Goal: Task Accomplishment & Management: Use online tool/utility

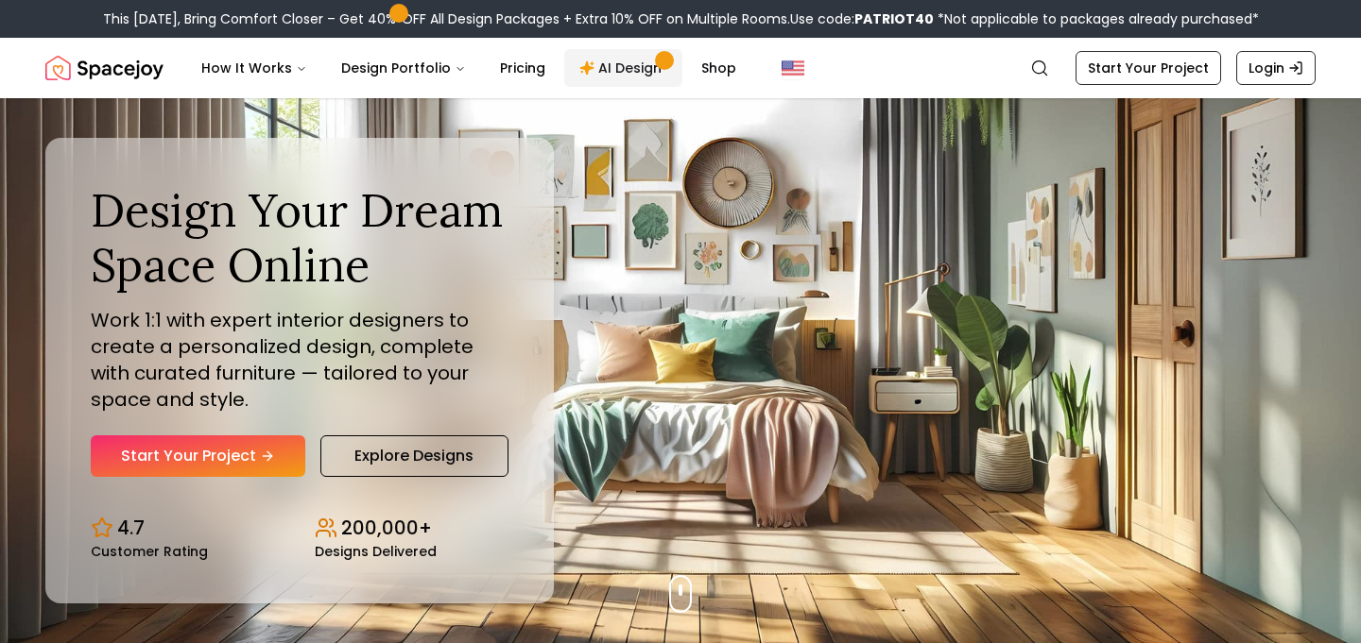
click at [625, 70] on link "AI Design" at bounding box center [623, 68] width 118 height 38
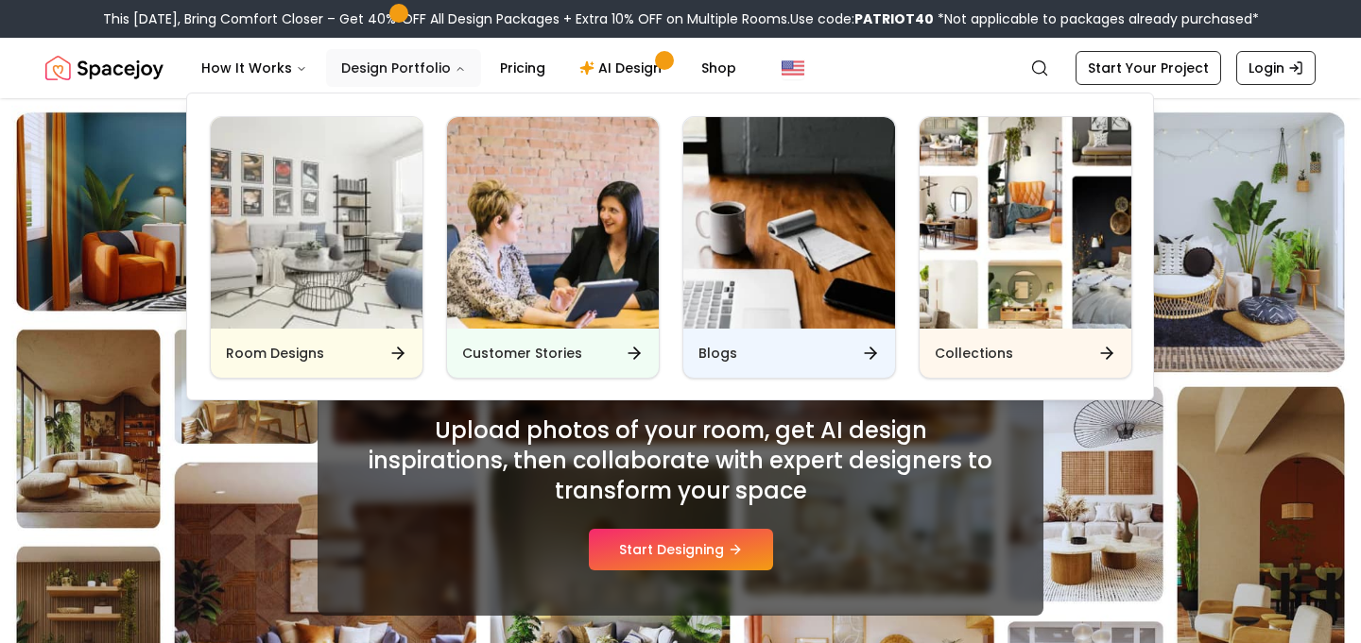
click at [430, 61] on button "Design Portfolio" at bounding box center [403, 68] width 155 height 38
click at [335, 270] on img "Main" at bounding box center [317, 223] width 212 height 212
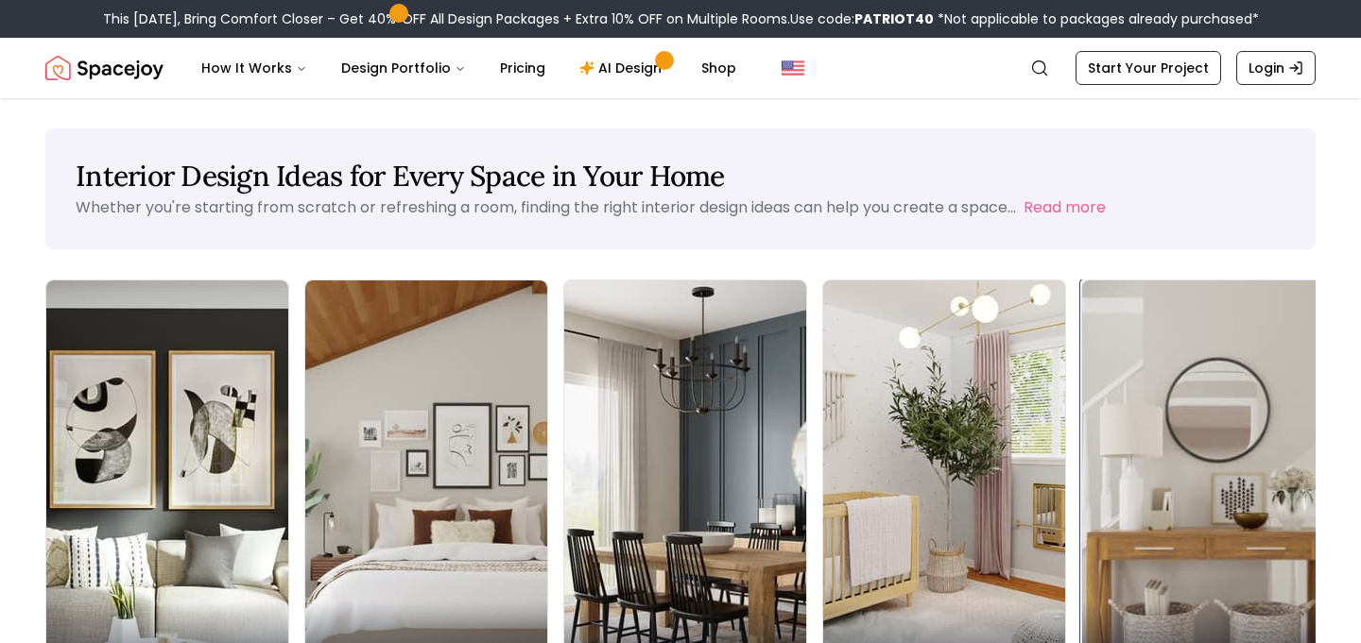
click at [1076, 401] on img at bounding box center [1203, 494] width 254 height 449
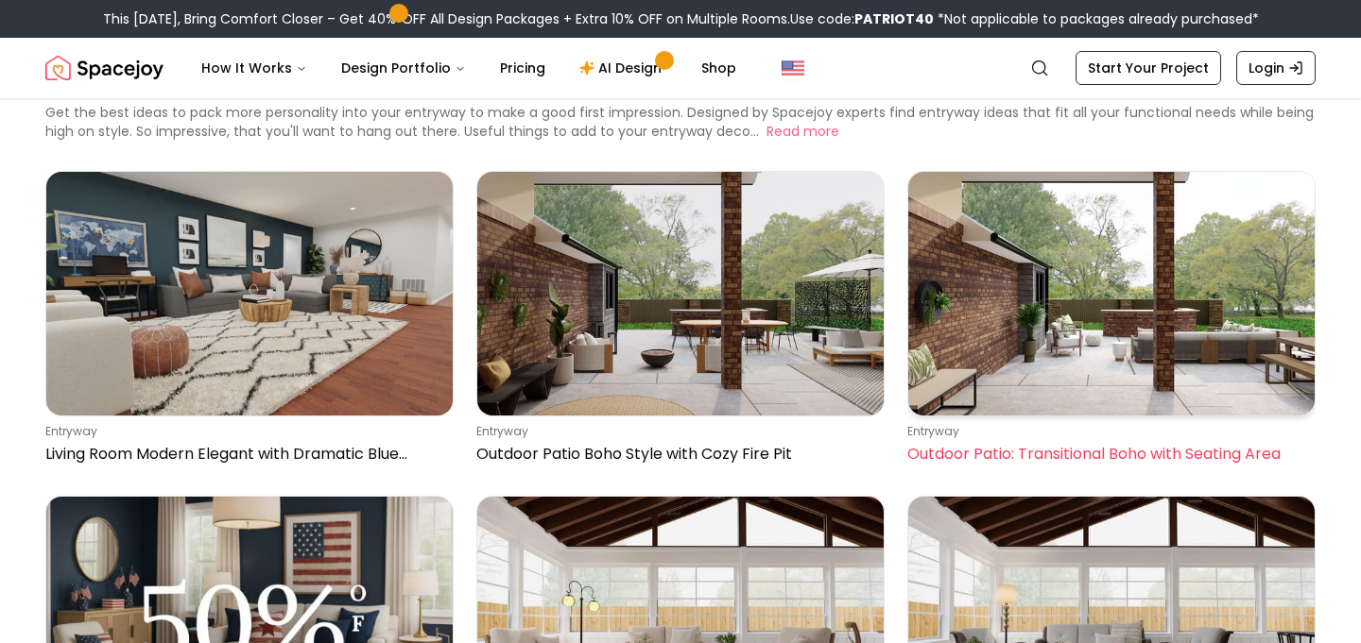
scroll to position [96, 0]
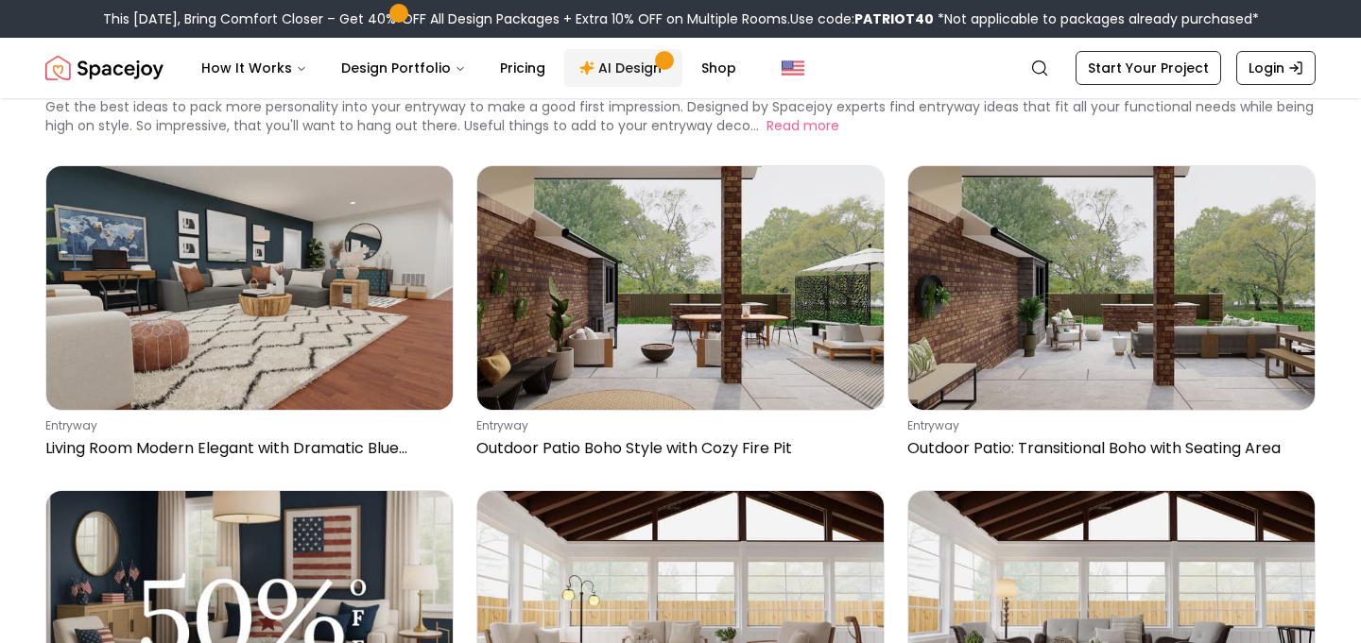
click at [632, 78] on link "AI Design" at bounding box center [623, 68] width 118 height 38
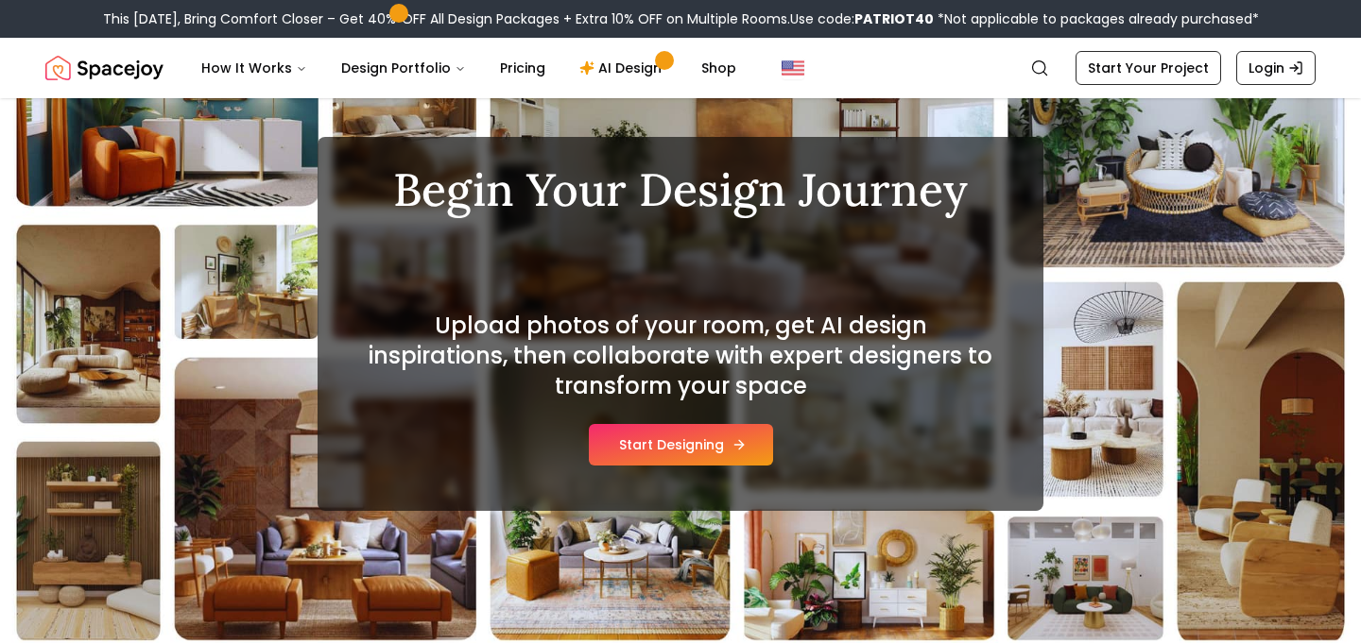
scroll to position [103, 0]
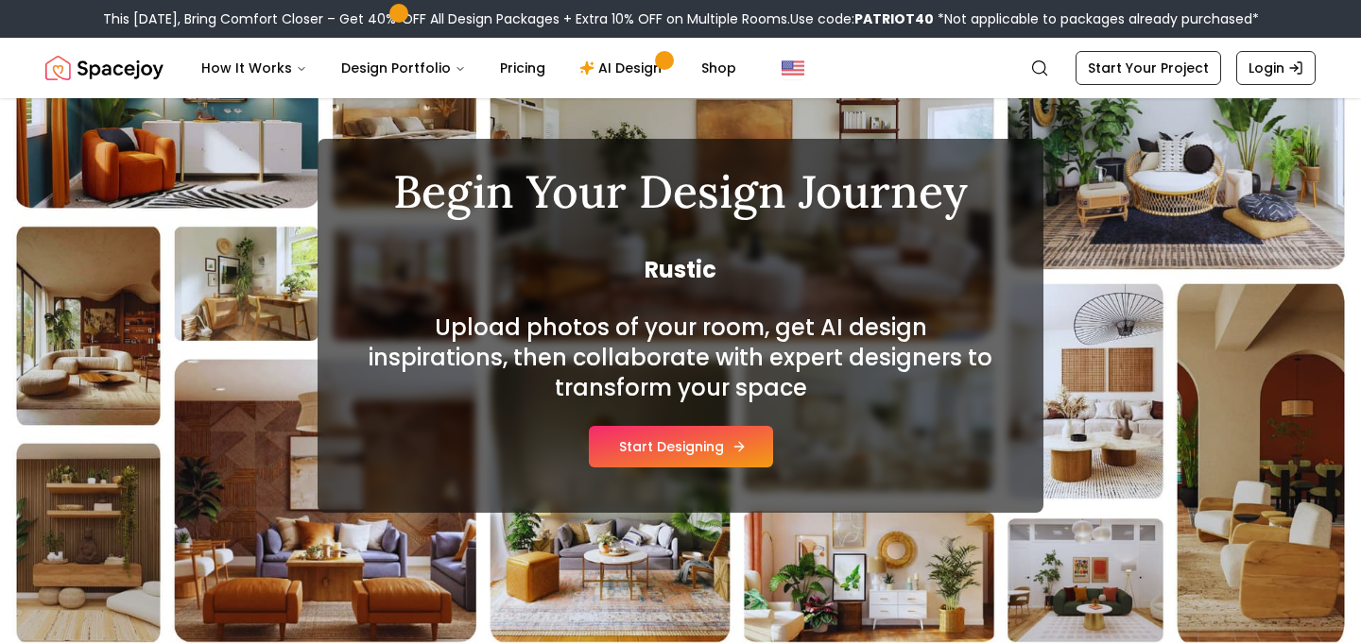
click at [672, 451] on button "Start Designing" at bounding box center [681, 447] width 184 height 42
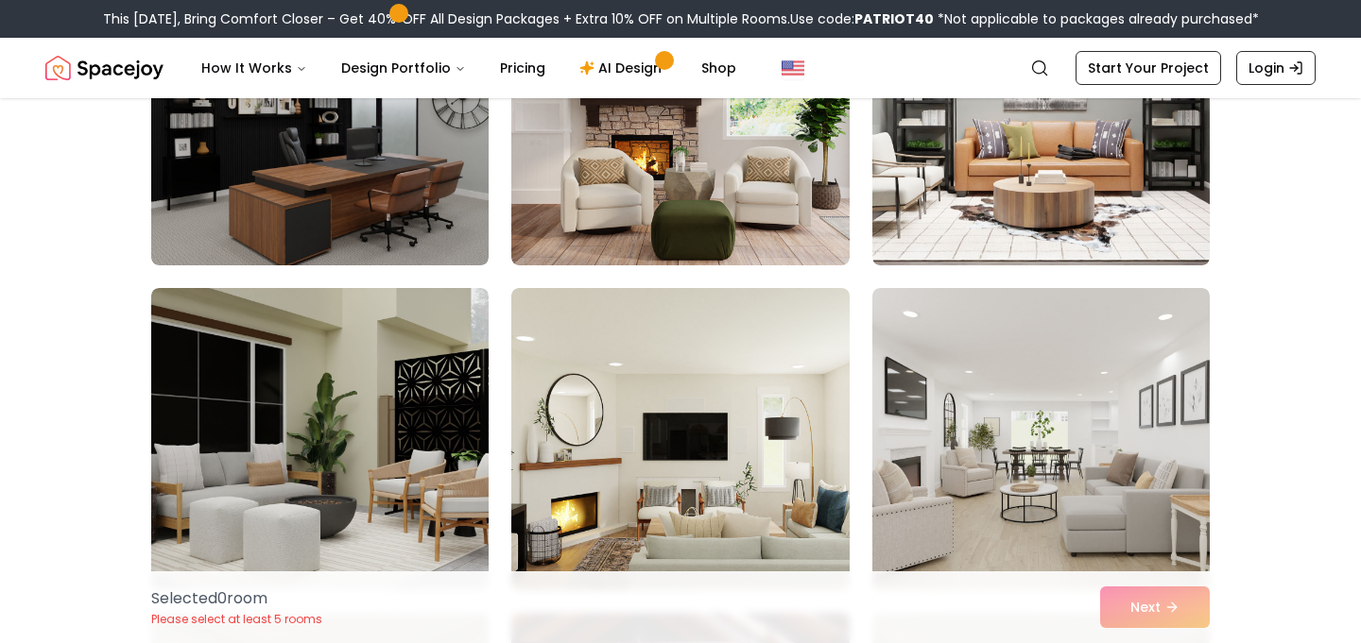
scroll to position [2577, 0]
